Goal: Information Seeking & Learning: Learn about a topic

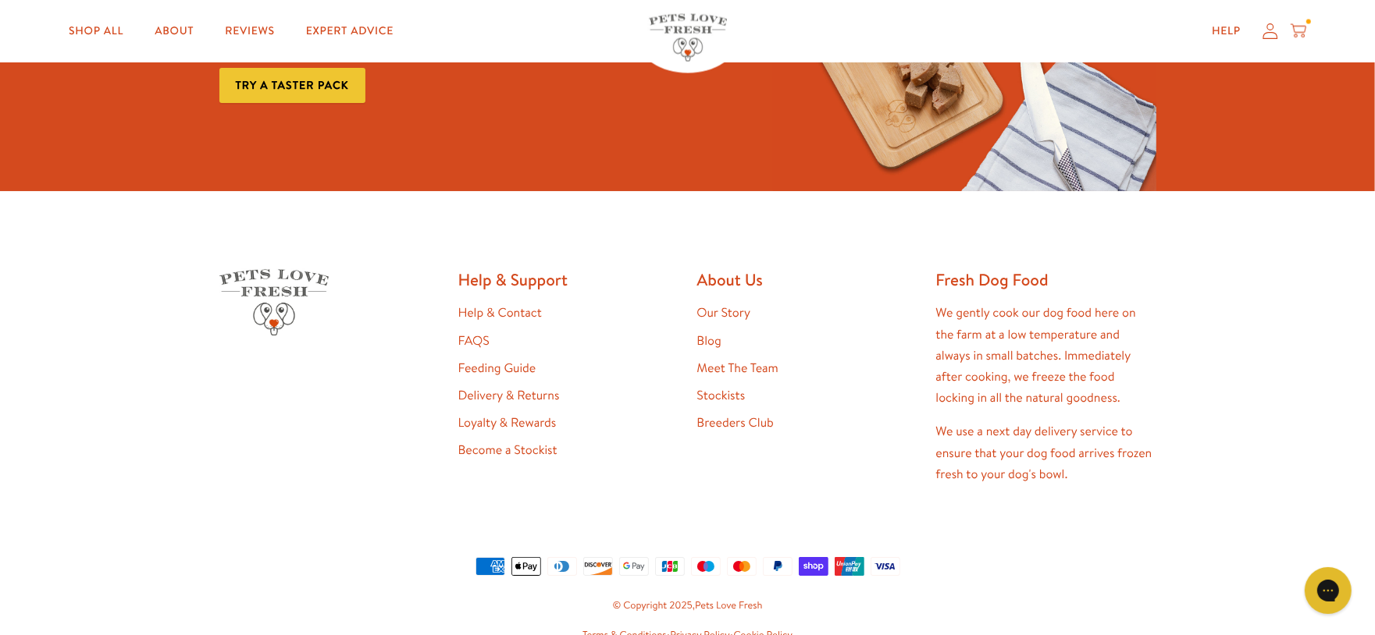
scroll to position [2779, 0]
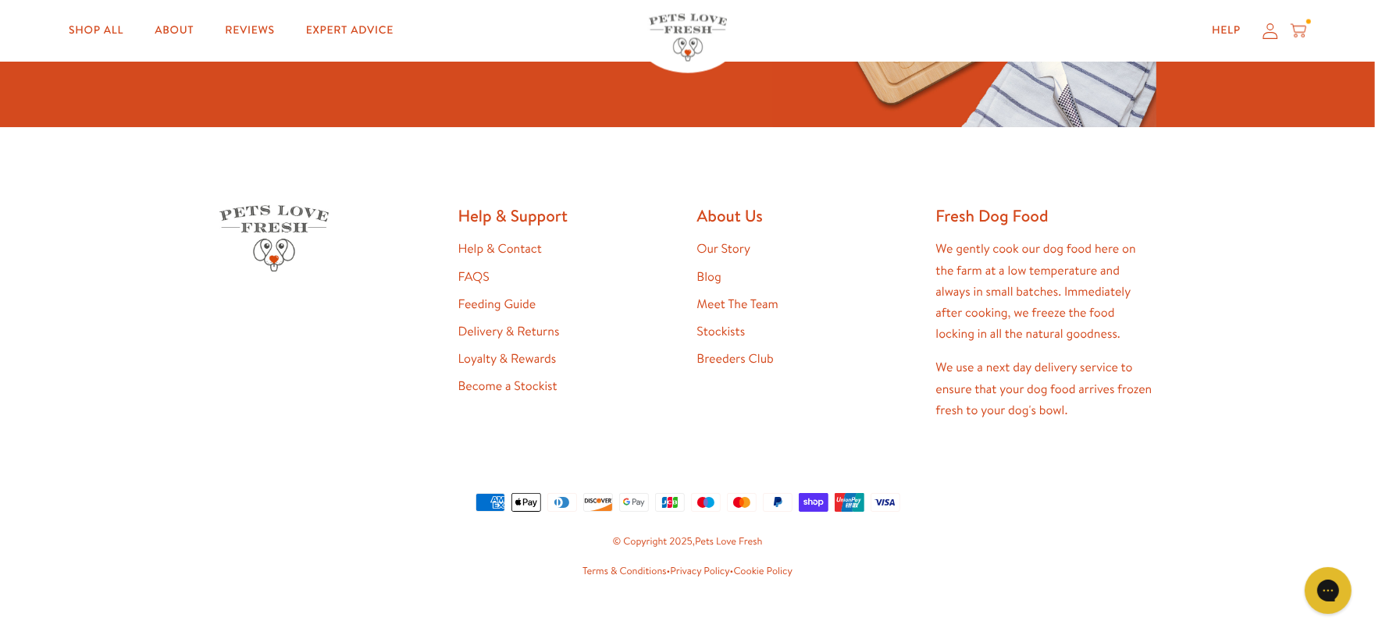
click at [471, 267] on li "FAQS" at bounding box center [568, 277] width 220 height 21
click at [471, 269] on link "FAQS" at bounding box center [473, 277] width 31 height 17
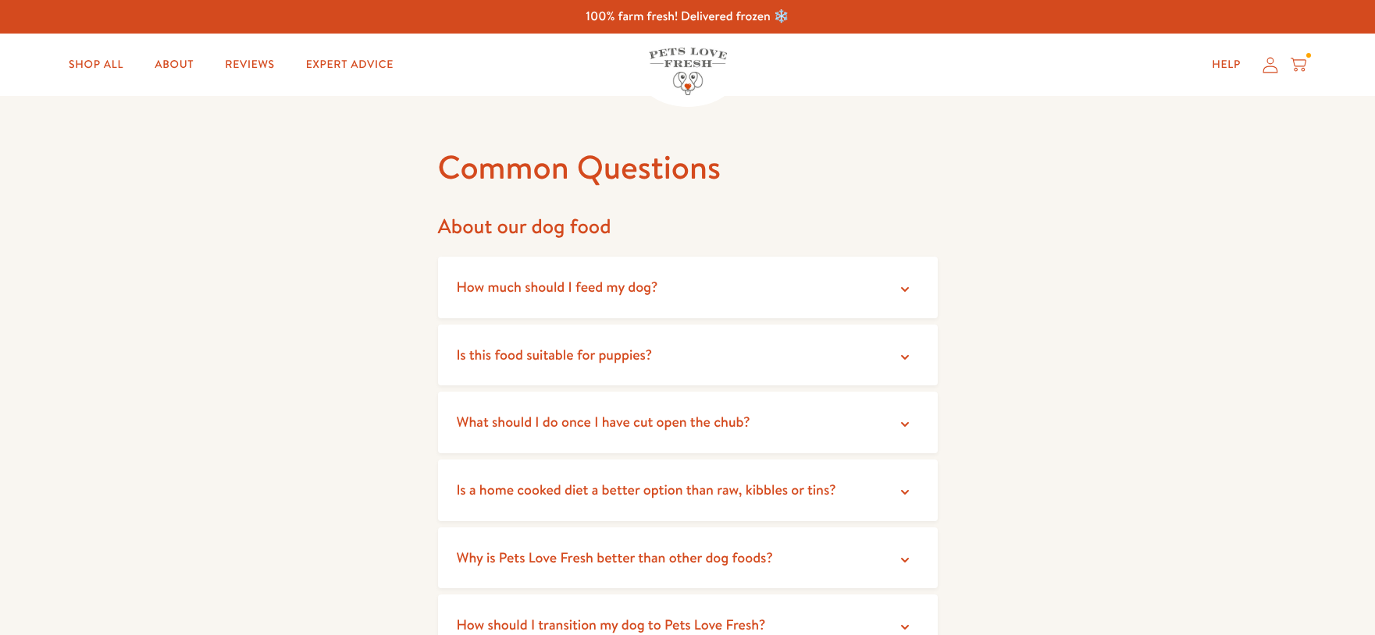
scroll to position [457, 0]
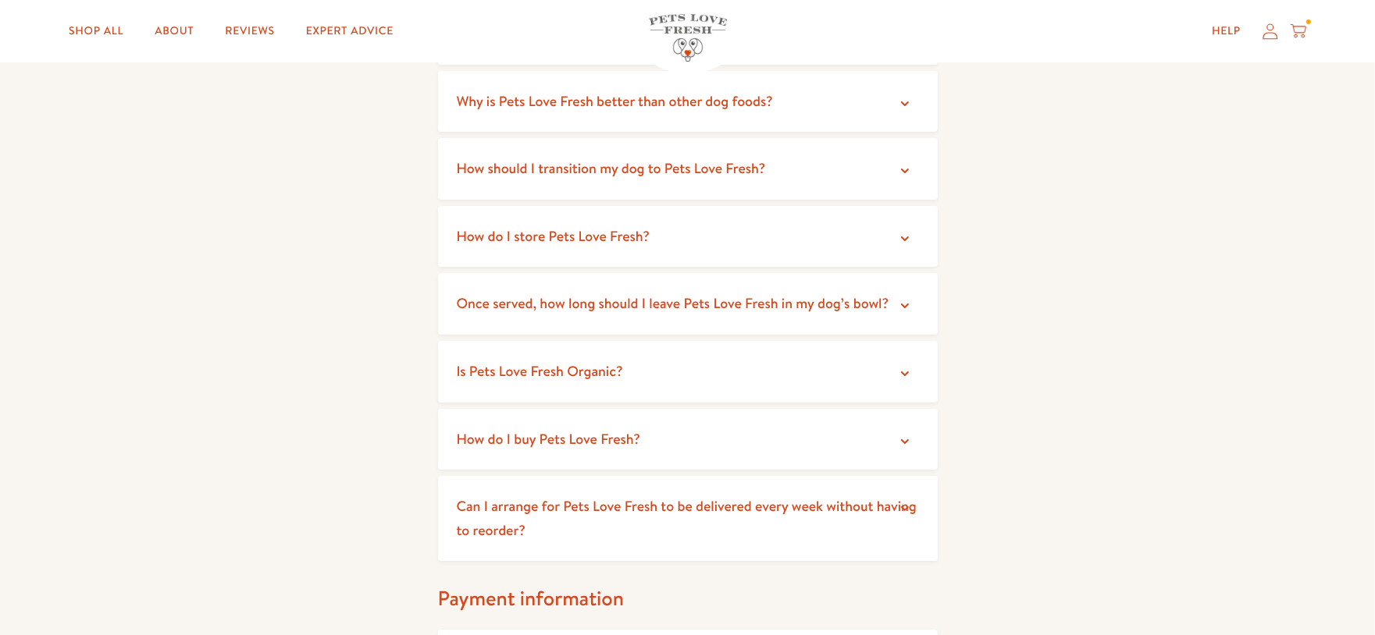
click at [776, 375] on summary "Is Pets Love Fresh Organic?" at bounding box center [688, 372] width 500 height 62
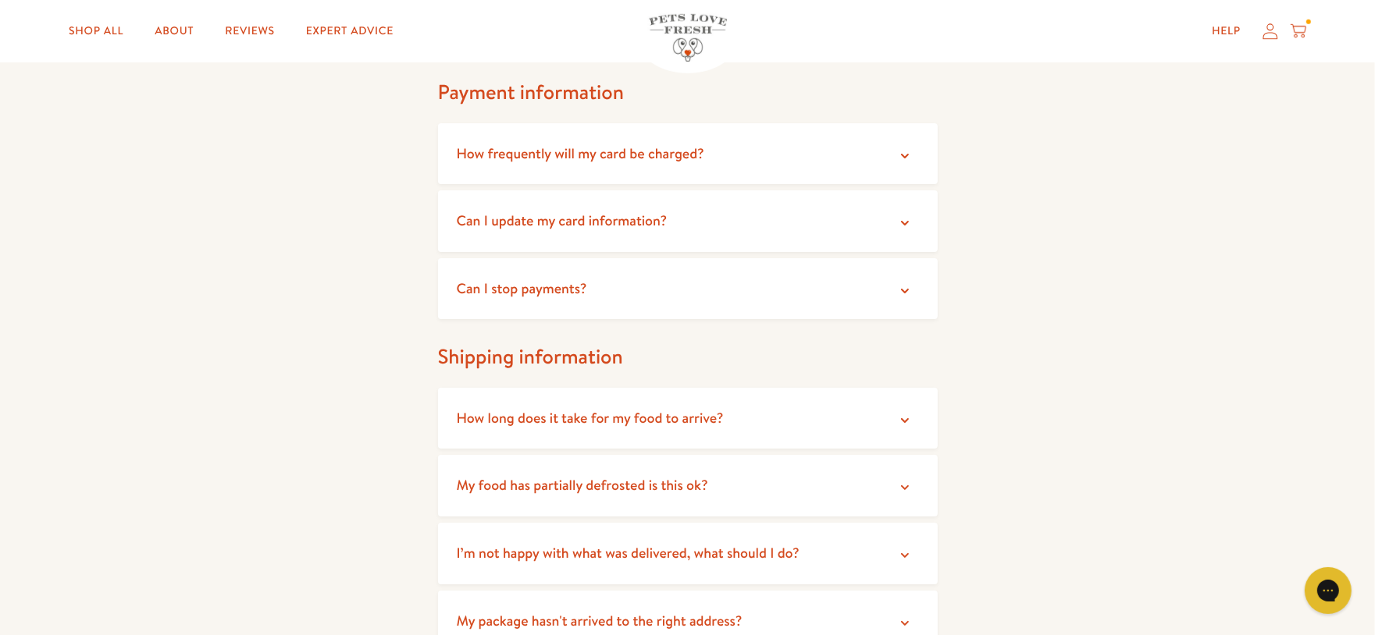
scroll to position [1110, 0]
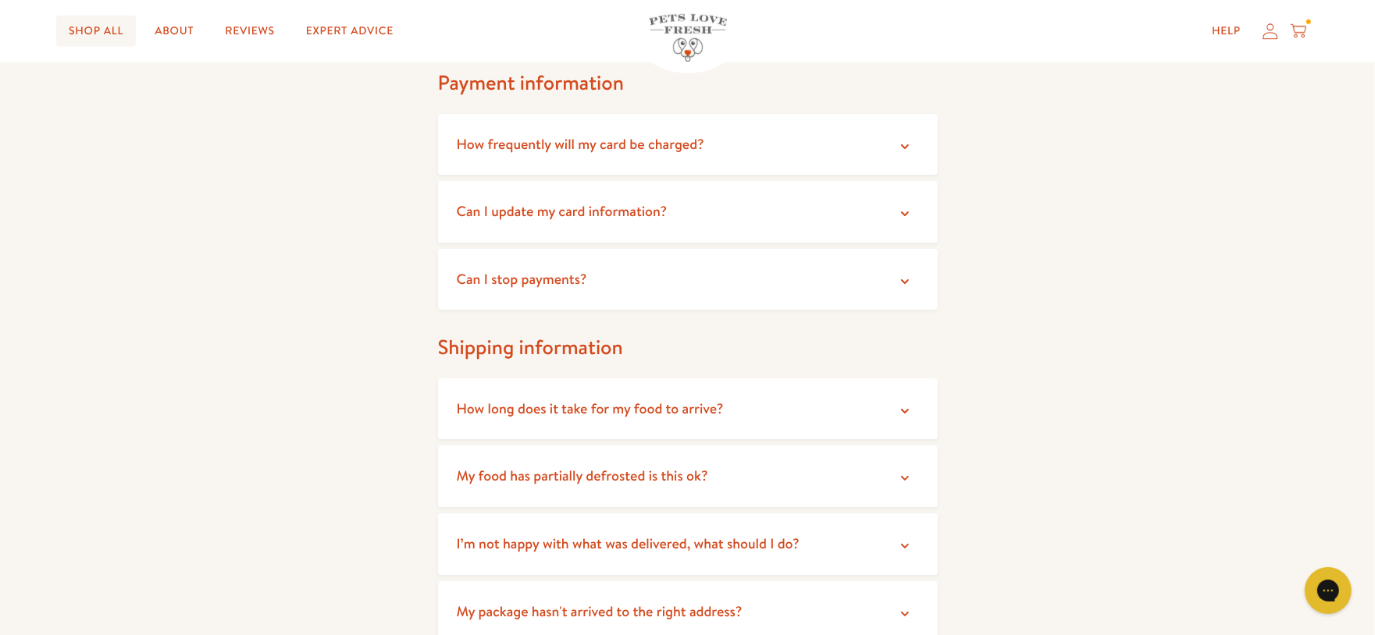
click at [103, 30] on link "Shop All" at bounding box center [96, 31] width 80 height 31
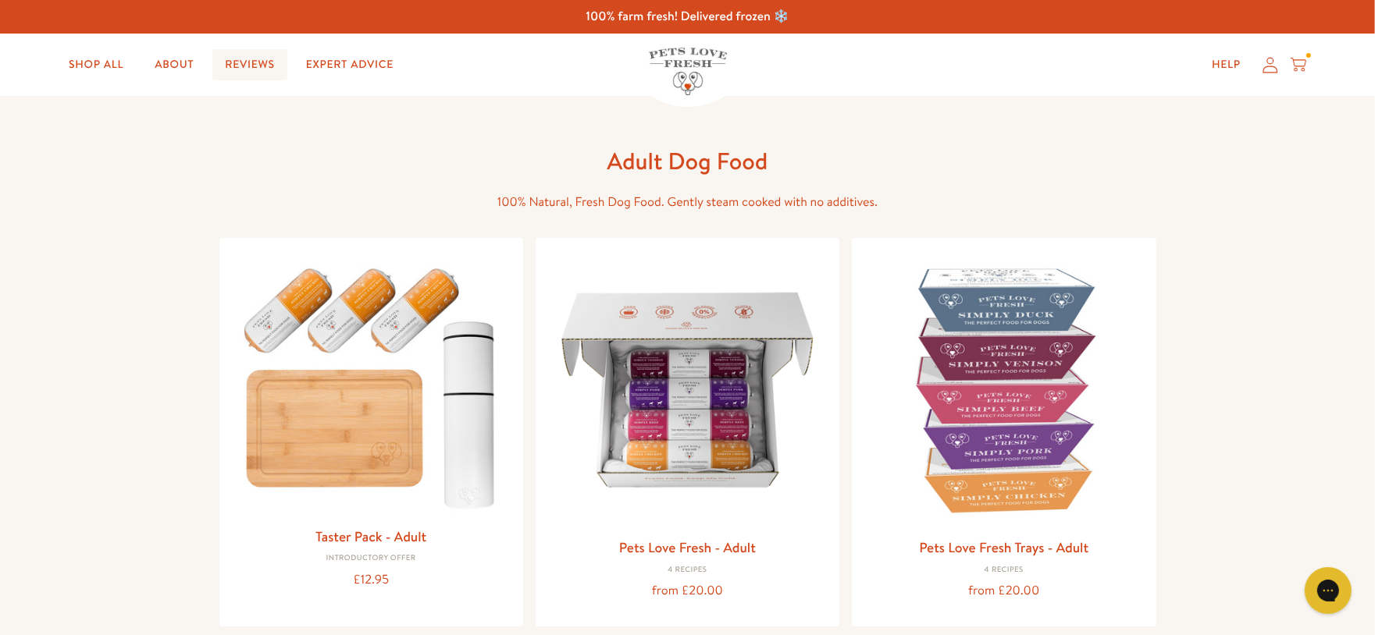
click at [237, 68] on link "Reviews" at bounding box center [249, 64] width 74 height 31
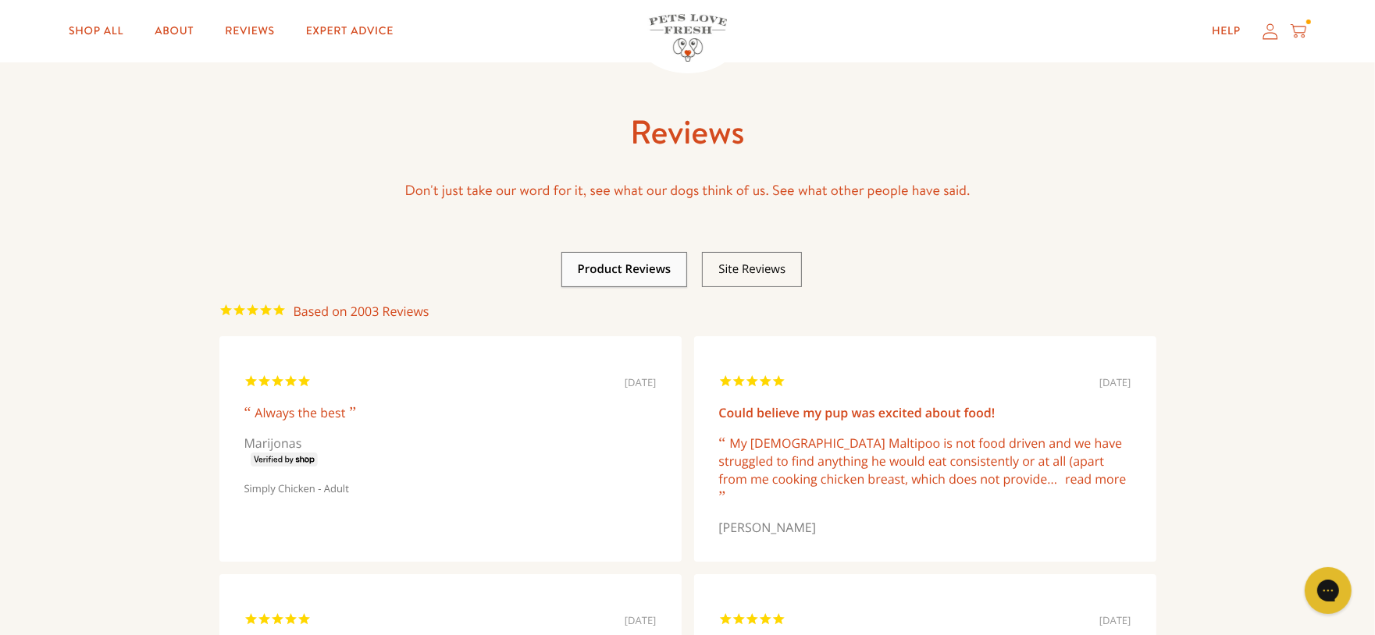
scroll to position [25, 0]
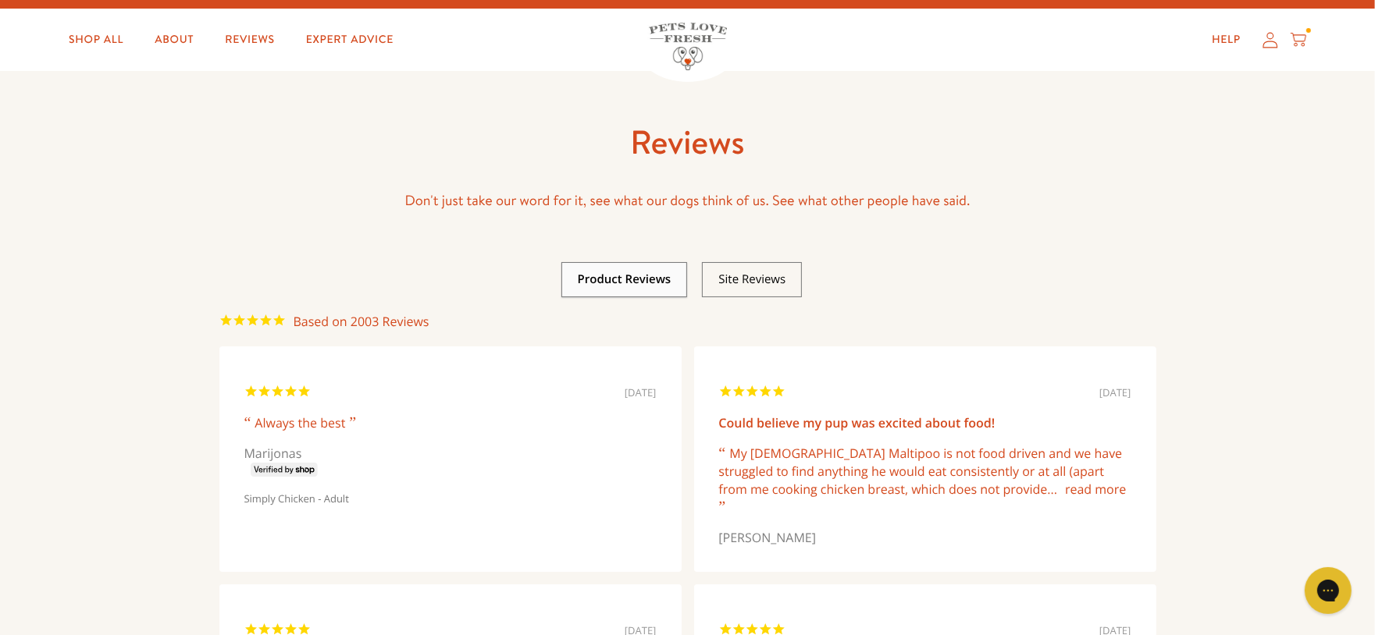
click at [678, 39] on img at bounding box center [688, 47] width 78 height 48
